Goal: Find specific page/section: Find specific page/section

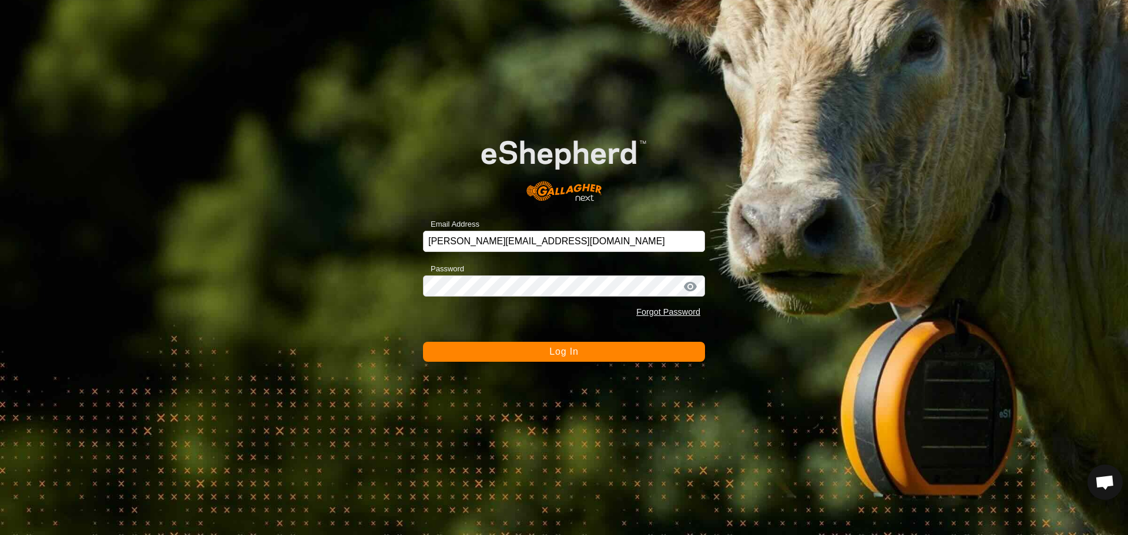
click at [537, 354] on button "Log In" at bounding box center [564, 352] width 282 height 20
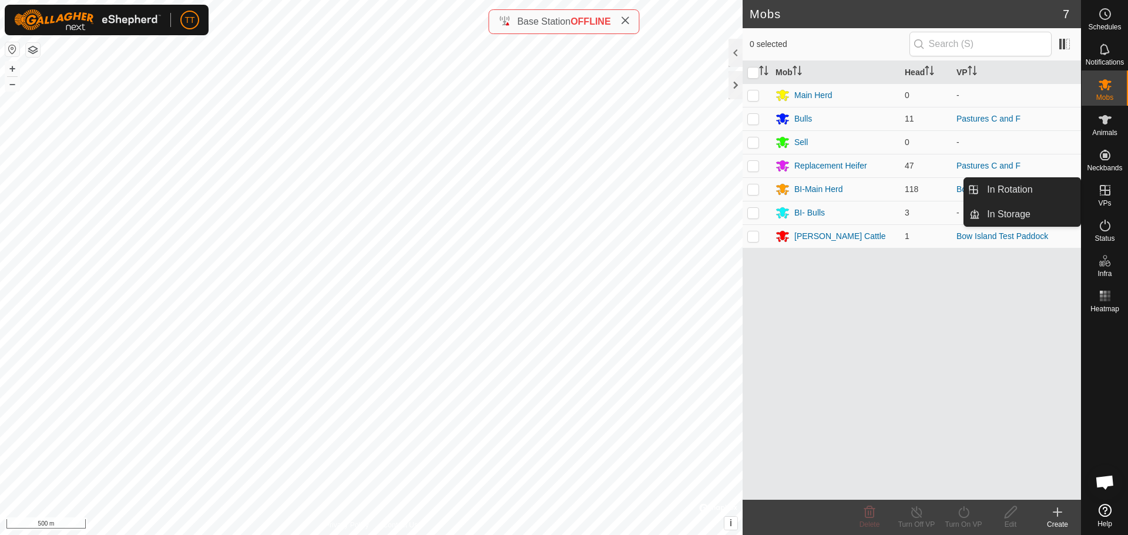
click at [1100, 197] on icon at bounding box center [1105, 190] width 14 height 14
click at [1102, 207] on div "VPs" at bounding box center [1104, 193] width 46 height 35
click at [1104, 196] on icon at bounding box center [1105, 190] width 14 height 14
click at [1035, 197] on link "In Rotation" at bounding box center [1030, 189] width 100 height 23
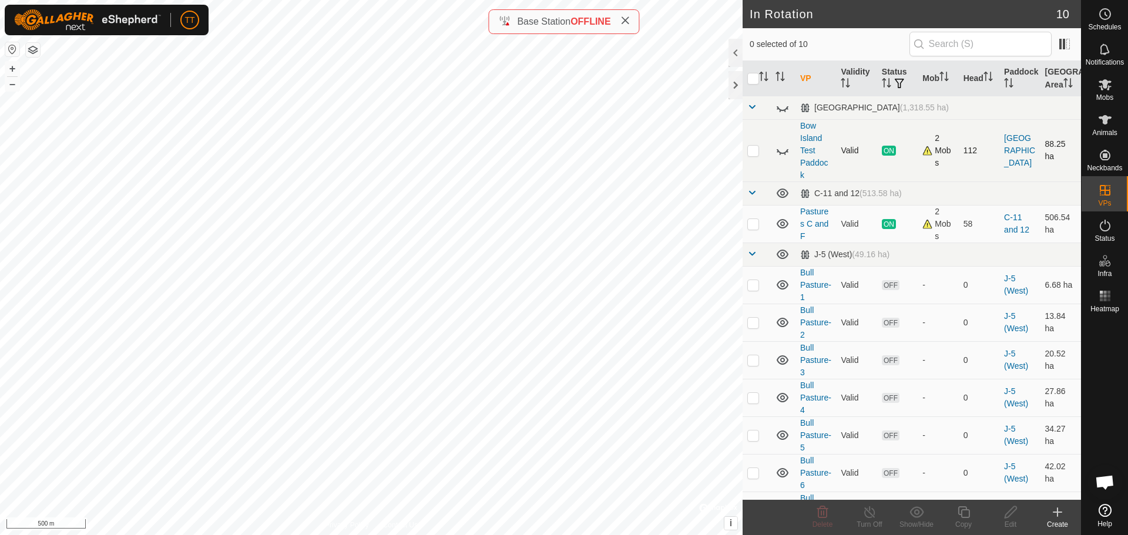
click at [780, 150] on icon at bounding box center [782, 150] width 14 height 14
click at [537, 20] on span "Base Station" at bounding box center [543, 21] width 53 height 10
